Goal: Transaction & Acquisition: Purchase product/service

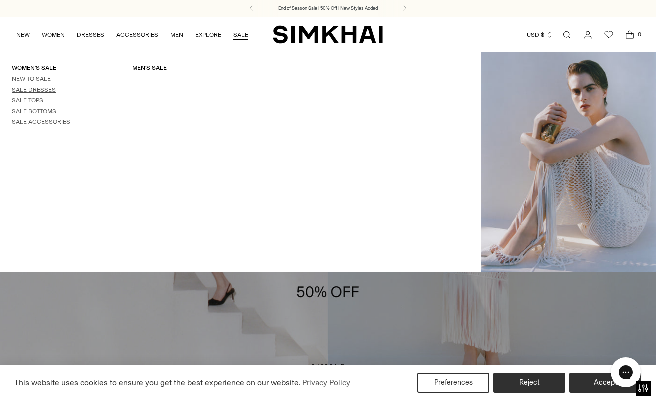
click at [42, 88] on link "Sale Dresses" at bounding box center [34, 90] width 44 height 7
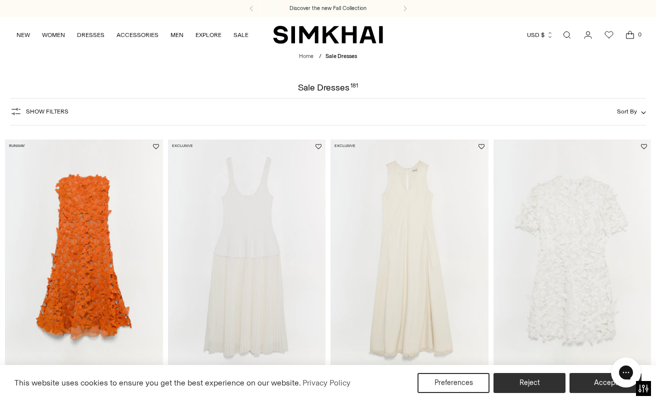
click at [27, 115] on span "Show Filters" at bounding box center [47, 111] width 43 height 7
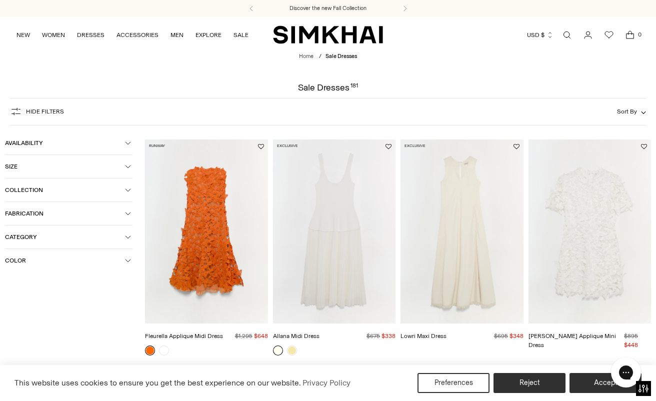
click at [27, 168] on span "Size" at bounding box center [65, 166] width 120 height 7
click at [32, 190] on div "XS" at bounding box center [24, 187] width 39 height 15
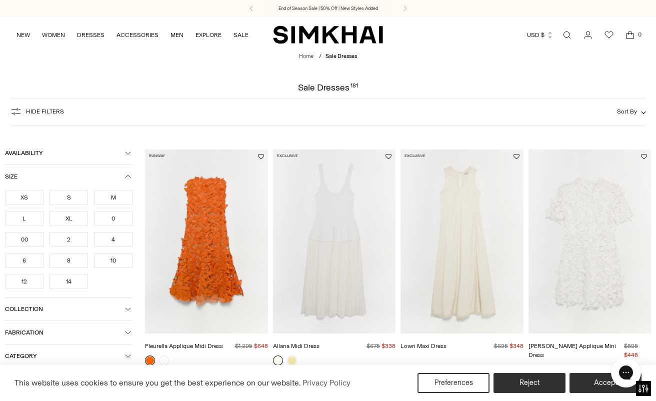
click at [66, 197] on div "S" at bounding box center [69, 197] width 39 height 15
click at [69, 240] on div "2" at bounding box center [69, 239] width 39 height 15
click at [118, 242] on div "4" at bounding box center [113, 239] width 39 height 15
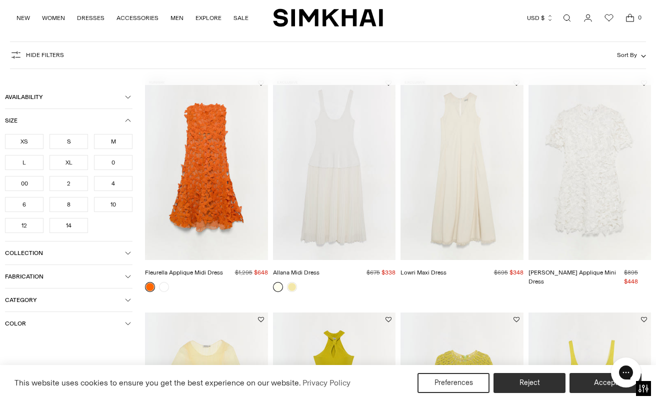
scroll to position [77, 0]
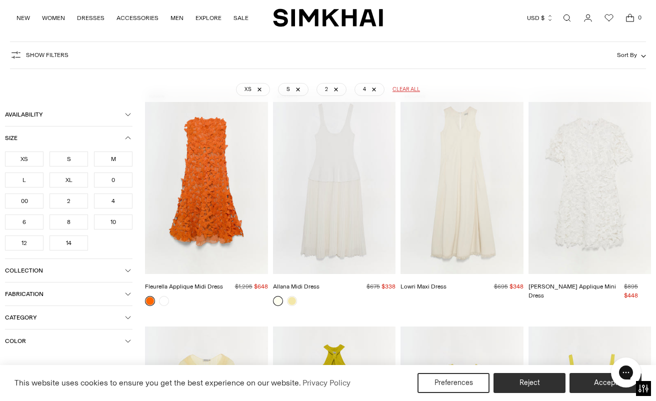
scroll to position [74, 0]
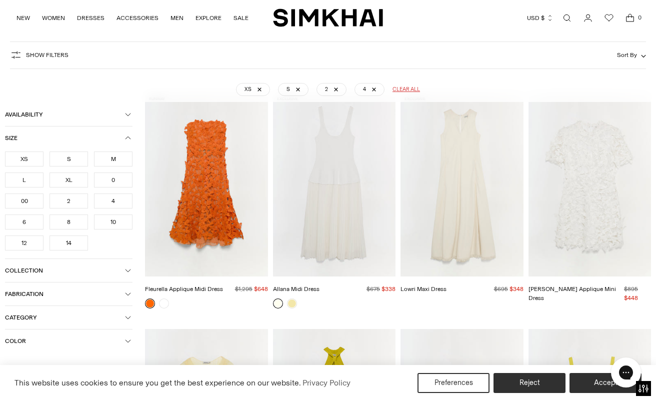
click at [28, 338] on button "Color" at bounding box center [69, 341] width 128 height 23
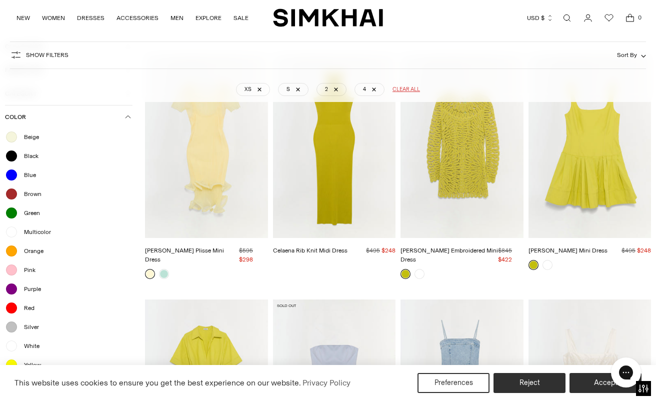
scroll to position [354, 0]
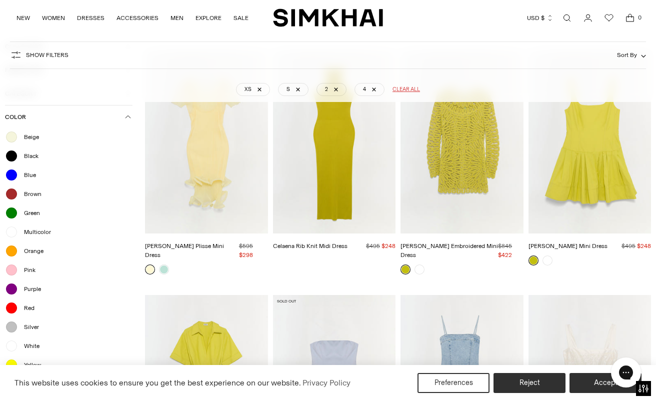
click at [14, 345] on div at bounding box center [11, 346] width 13 height 13
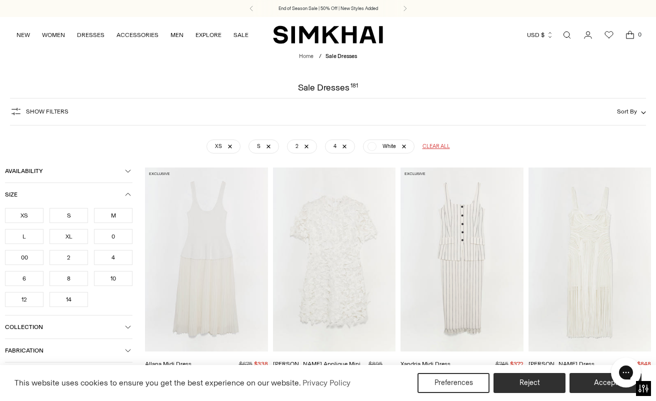
click at [592, 35] on icon "Go to the account page" at bounding box center [588, 35] width 14 height 10
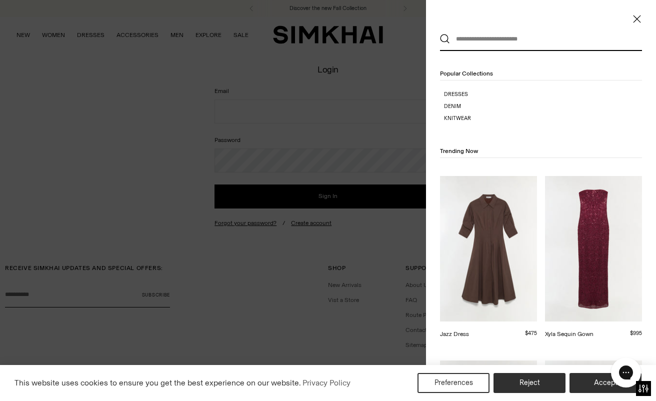
click at [639, 22] on icon "Close" at bounding box center [637, 19] width 8 height 10
